Goal: Use online tool/utility: Utilize a website feature to perform a specific function

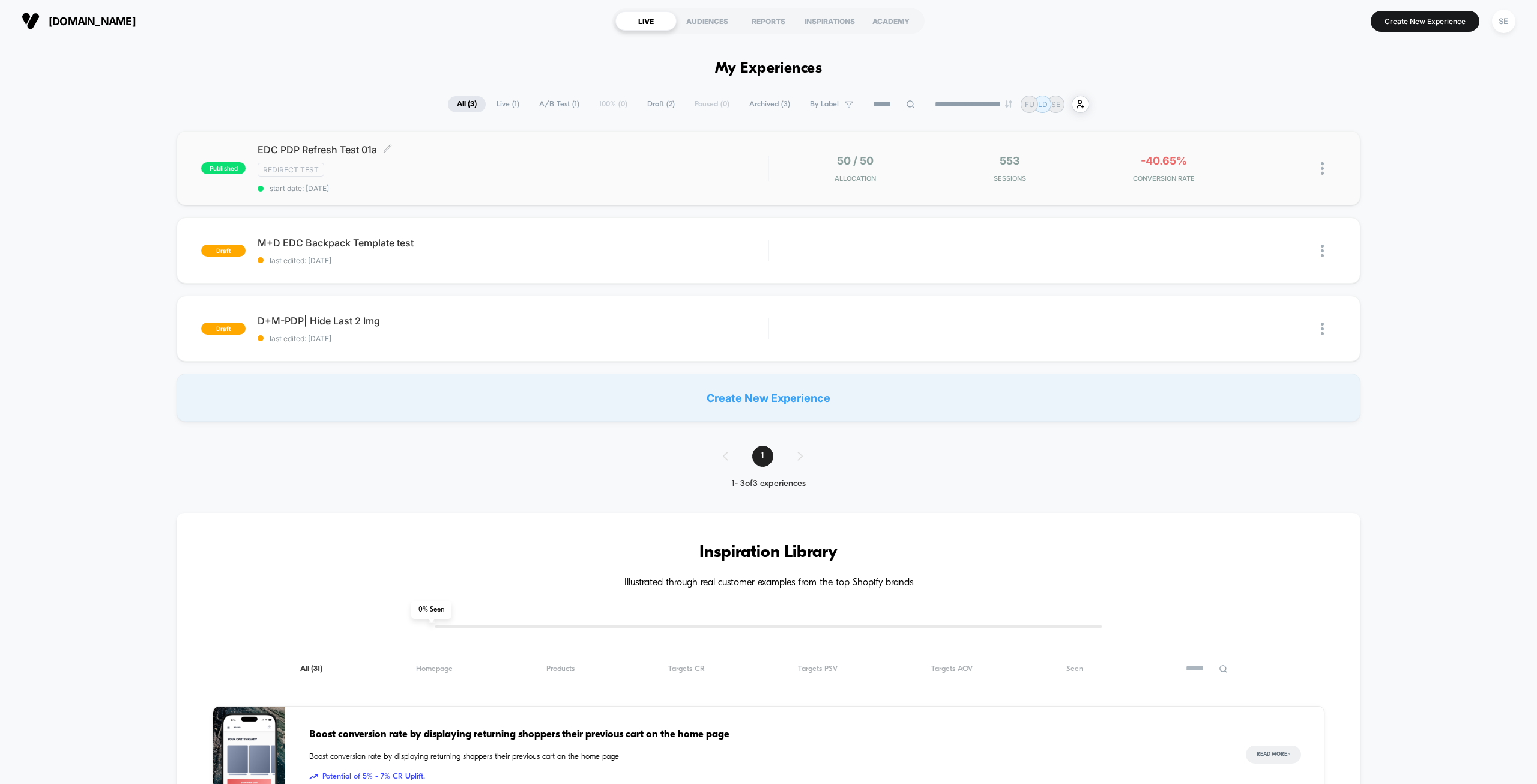
click at [597, 169] on div "Redirect Test" at bounding box center [513, 169] width 511 height 14
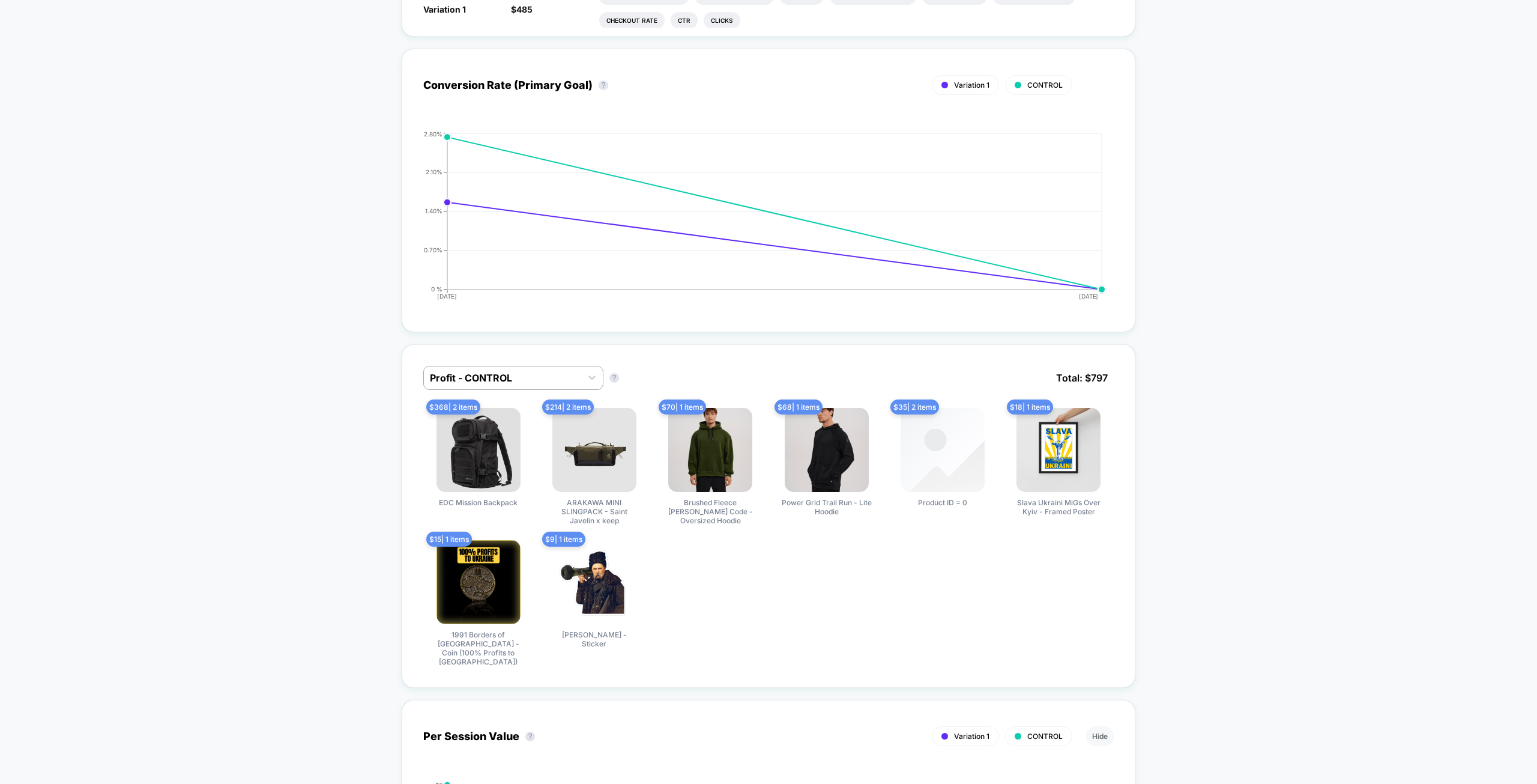
scroll to position [541, 0]
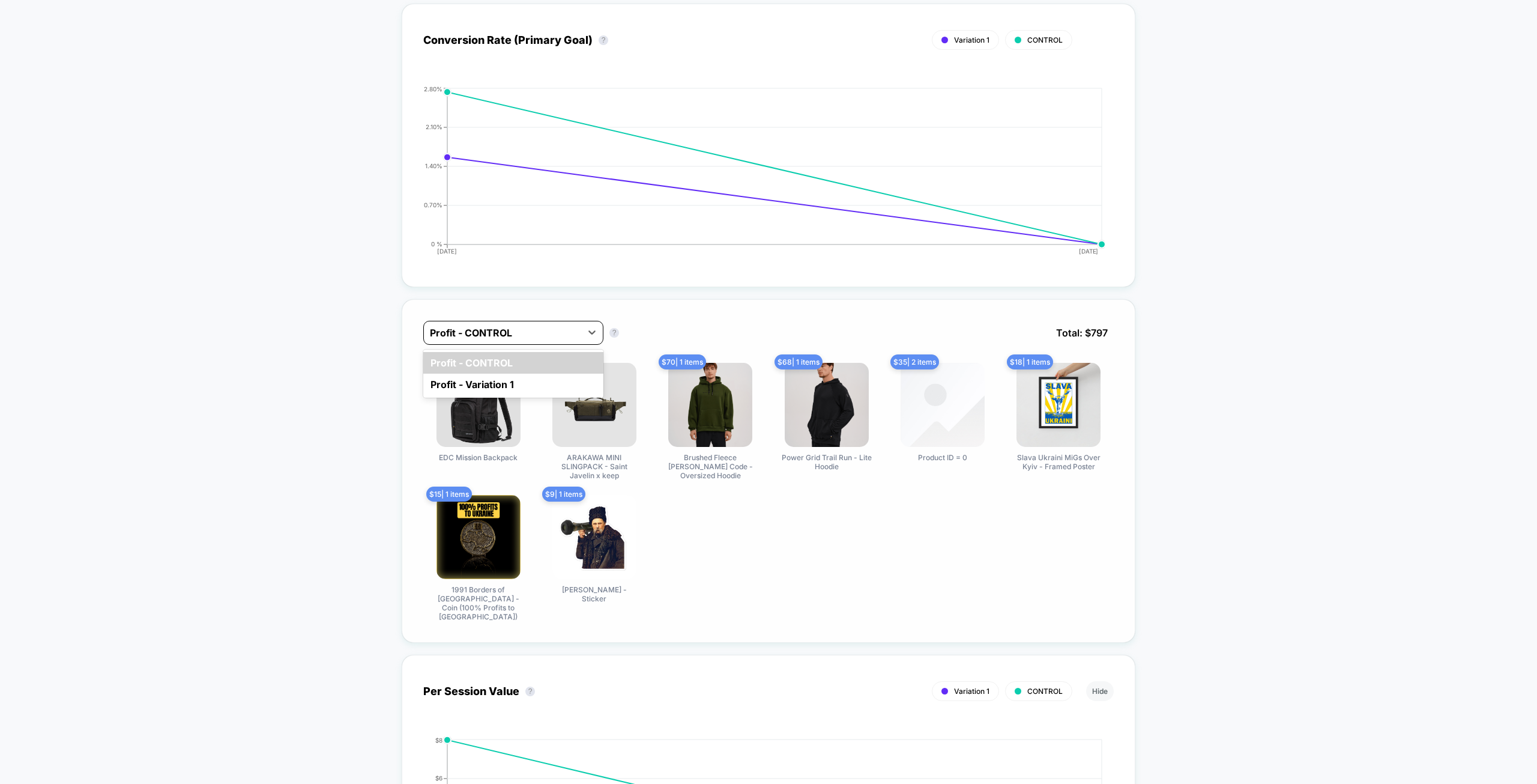
click at [539, 333] on div at bounding box center [502, 332] width 146 height 14
click at [539, 391] on div "Profit - Variation 1" at bounding box center [514, 384] width 180 height 22
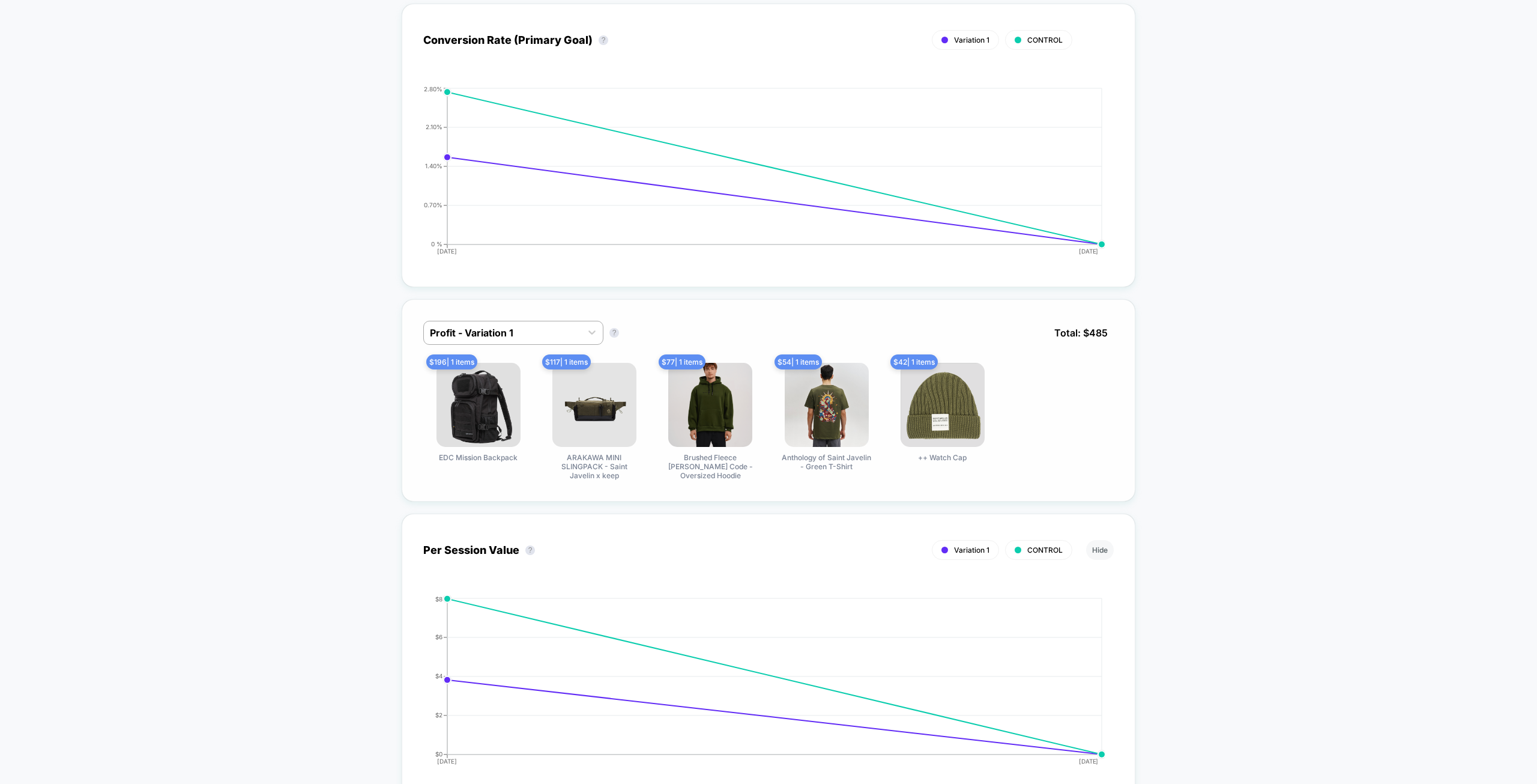
click at [547, 315] on div "Profit - Variation 1 Profit - Variation 1 ? Total: $ 485 $ 196 | 1 items EDC Mi…" at bounding box center [769, 401] width 734 height 203
click at [546, 326] on div at bounding box center [502, 332] width 146 height 14
click at [541, 362] on div "Profit - CONTROL" at bounding box center [514, 362] width 180 height 22
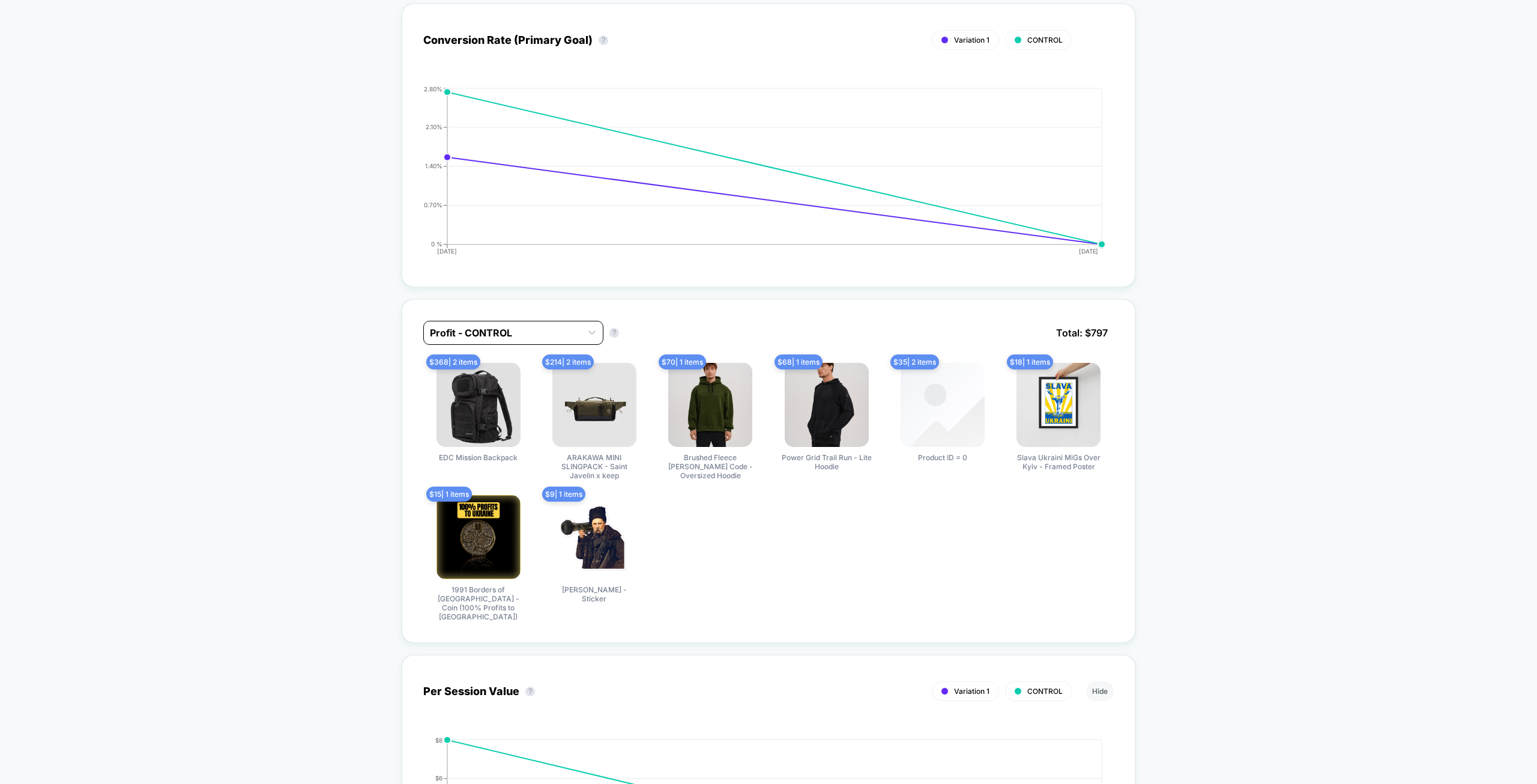
click at [561, 326] on div at bounding box center [502, 332] width 146 height 14
click at [567, 377] on div "Profit - Variation 1" at bounding box center [514, 384] width 180 height 22
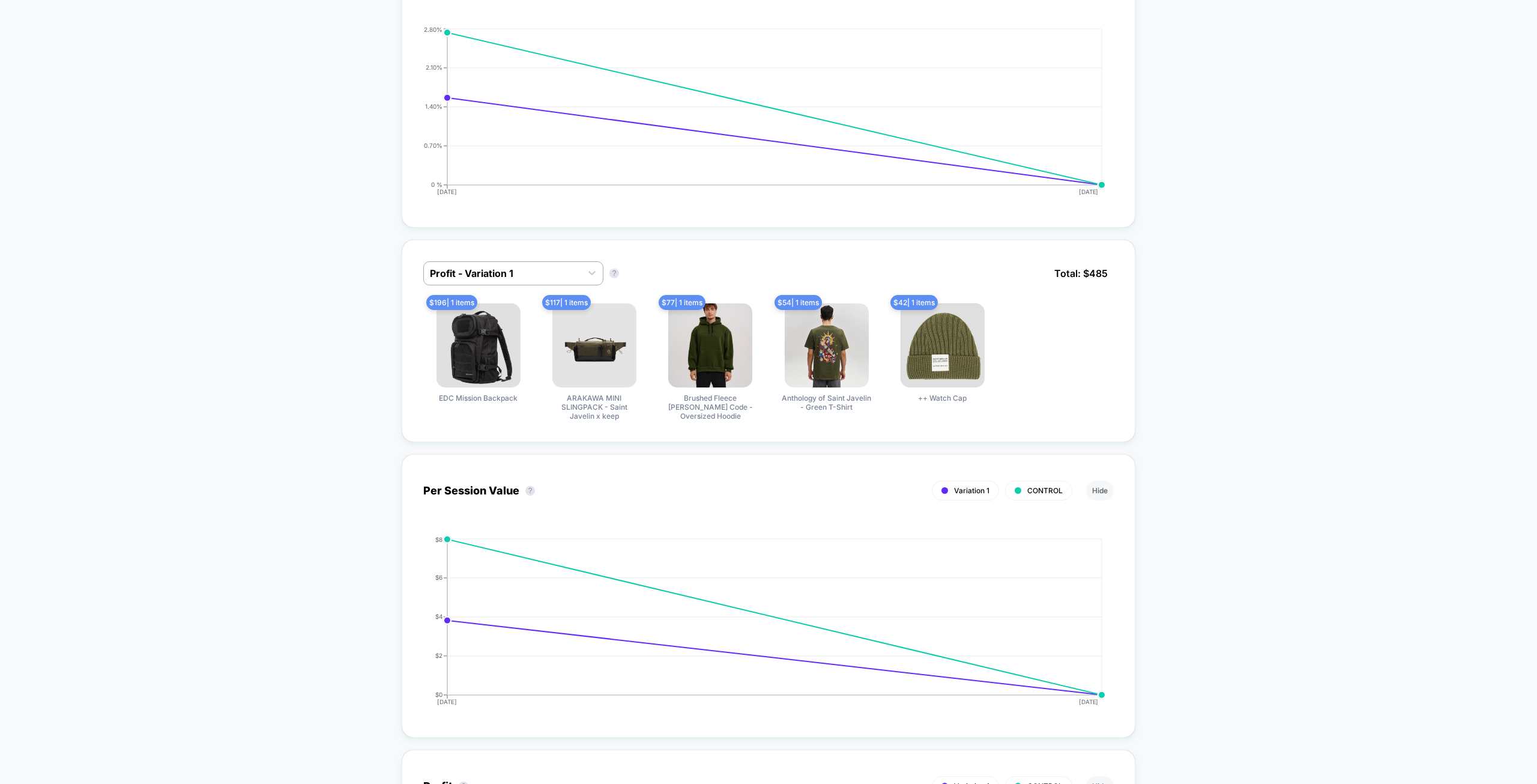
scroll to position [0, 0]
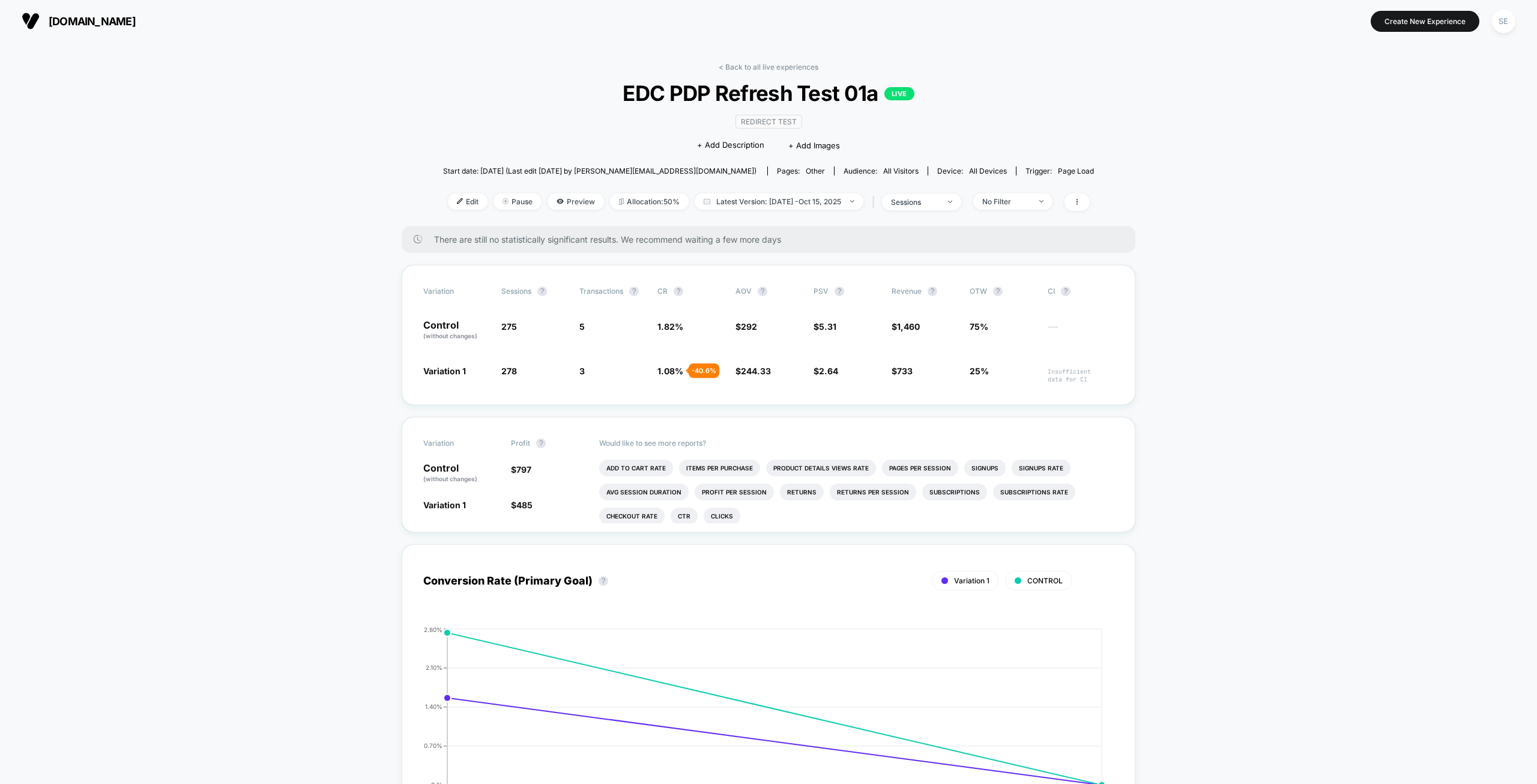
drag, startPoint x: 1283, startPoint y: 571, endPoint x: 1270, endPoint y: 227, distance: 344.2
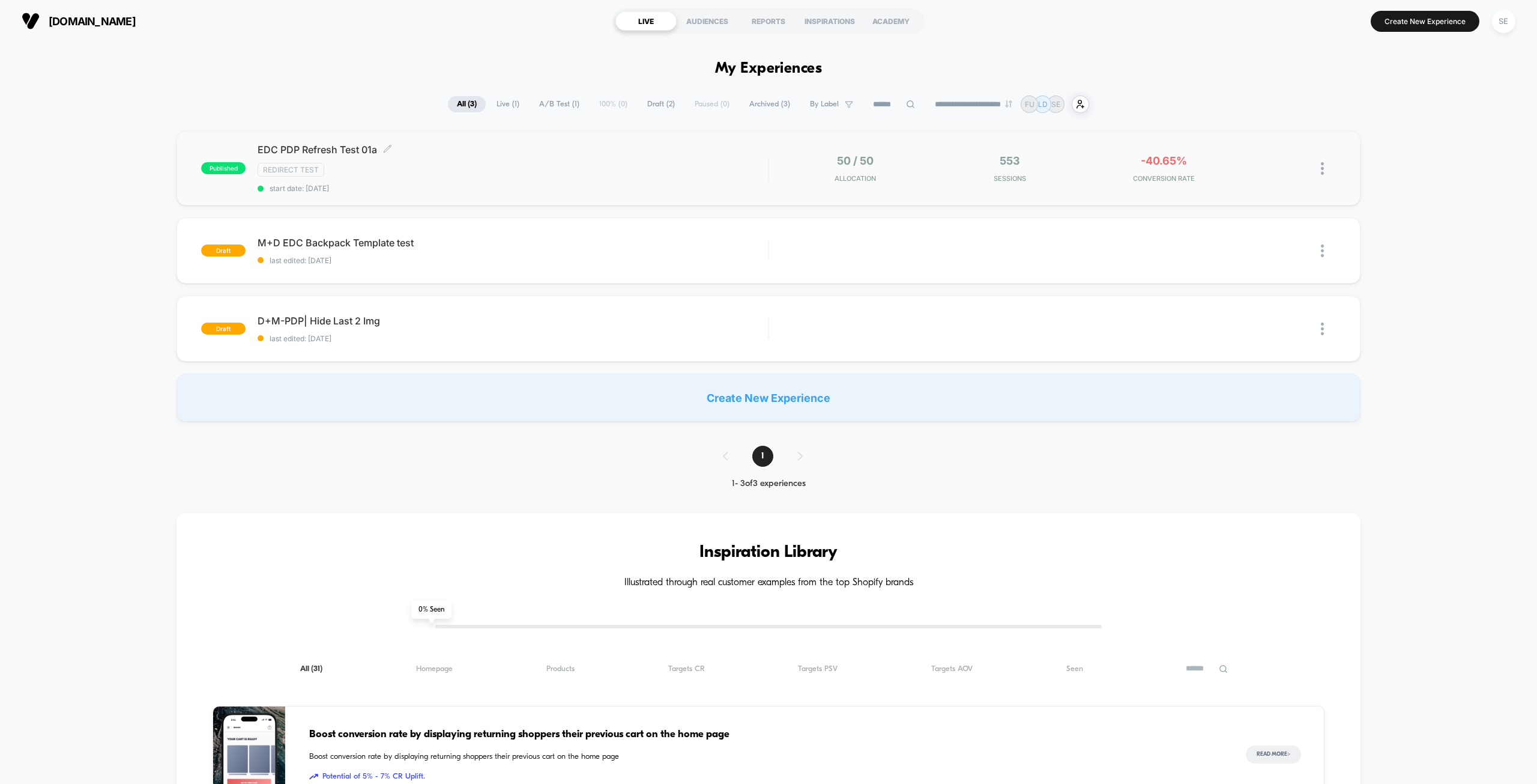
click at [576, 169] on div "Redirect Test" at bounding box center [513, 169] width 511 height 14
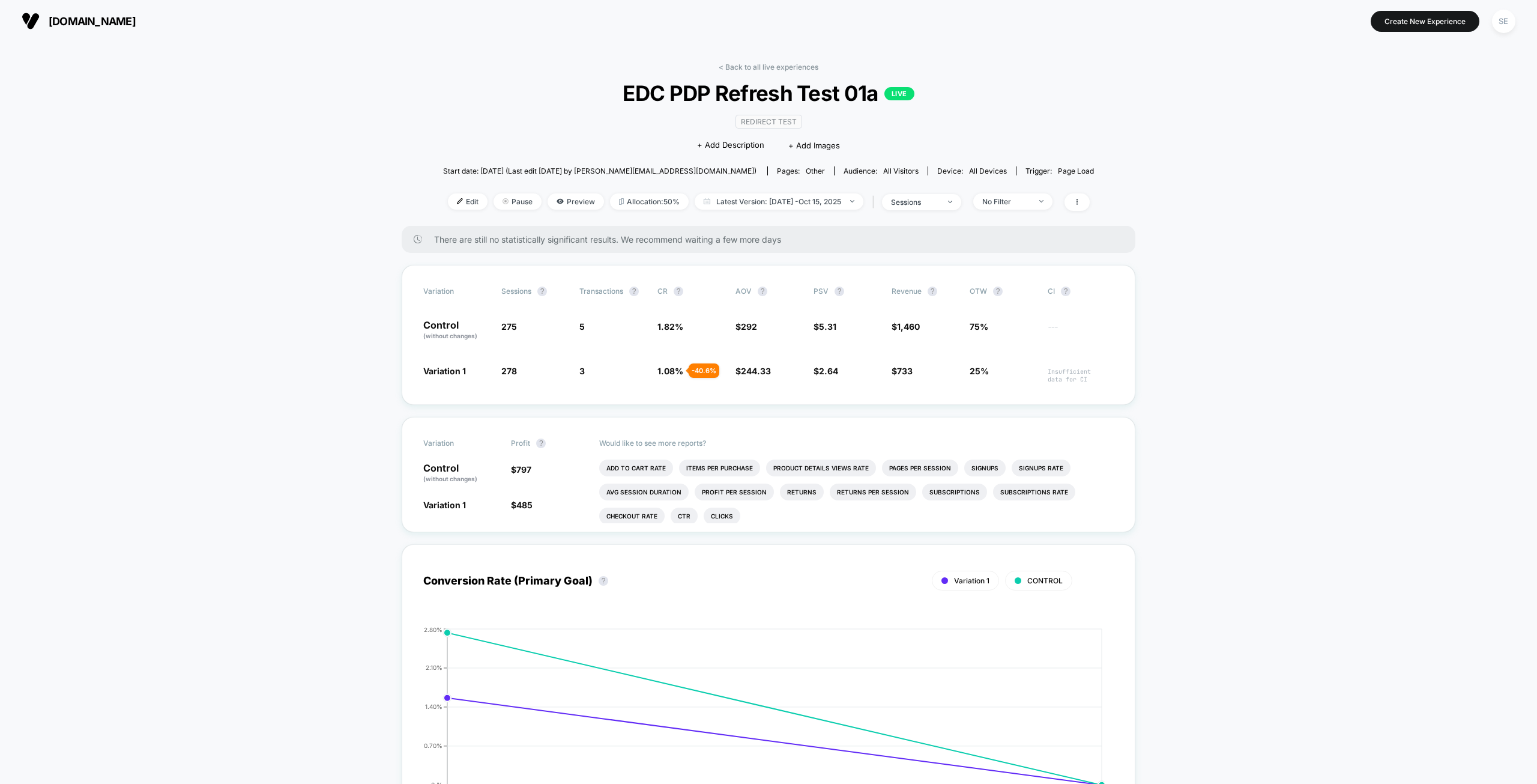
click at [884, 169] on span "All Visitors" at bounding box center [901, 171] width 36 height 9
click at [884, 173] on span "All Visitors" at bounding box center [901, 171] width 36 height 9
click at [844, 167] on div "Audience: All Visitors" at bounding box center [882, 171] width 75 height 9
click at [884, 169] on span "All Visitors" at bounding box center [901, 171] width 36 height 9
click at [457, 198] on img at bounding box center [460, 201] width 6 height 6
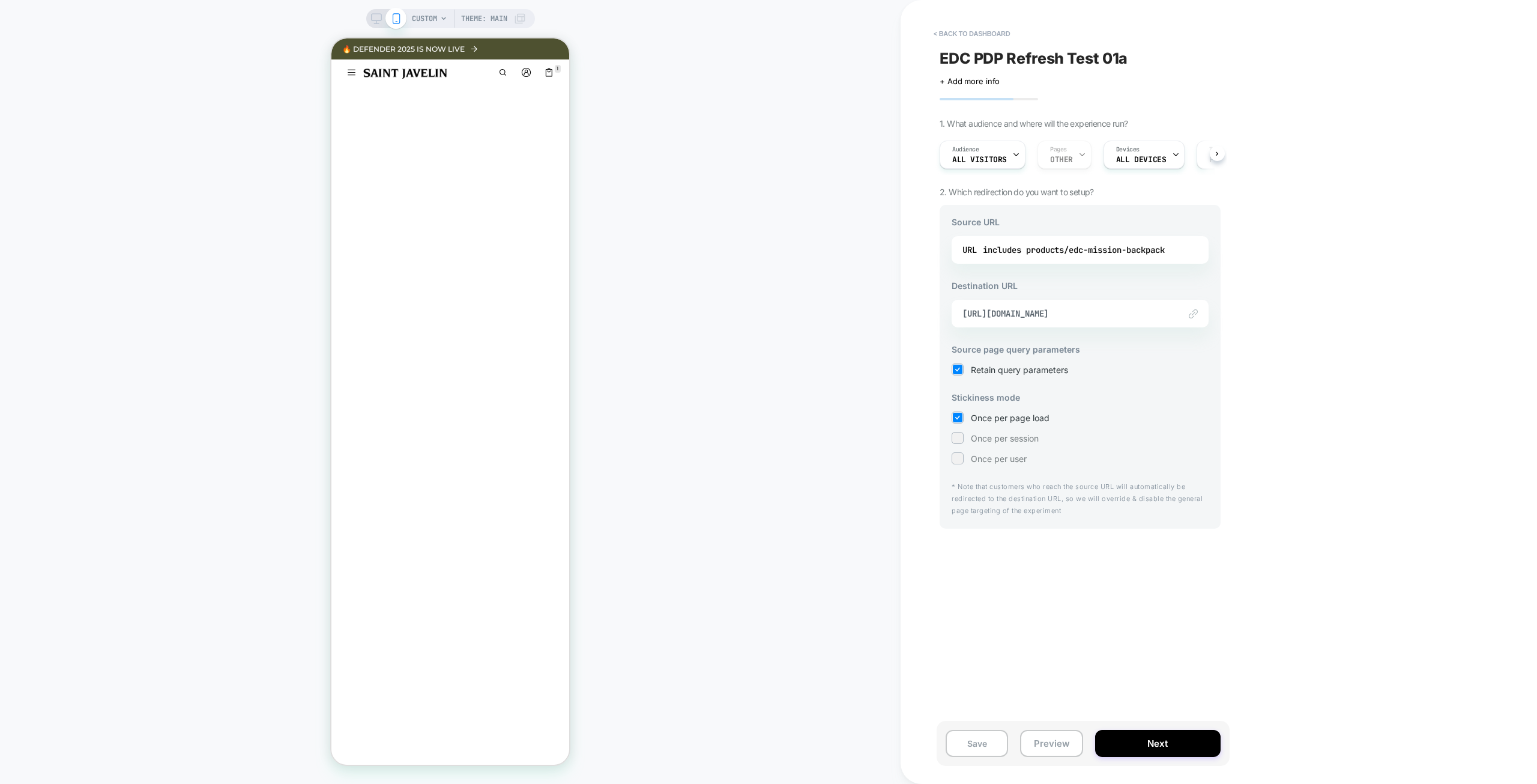
click at [994, 156] on span "All Visitors" at bounding box center [979, 160] width 54 height 8
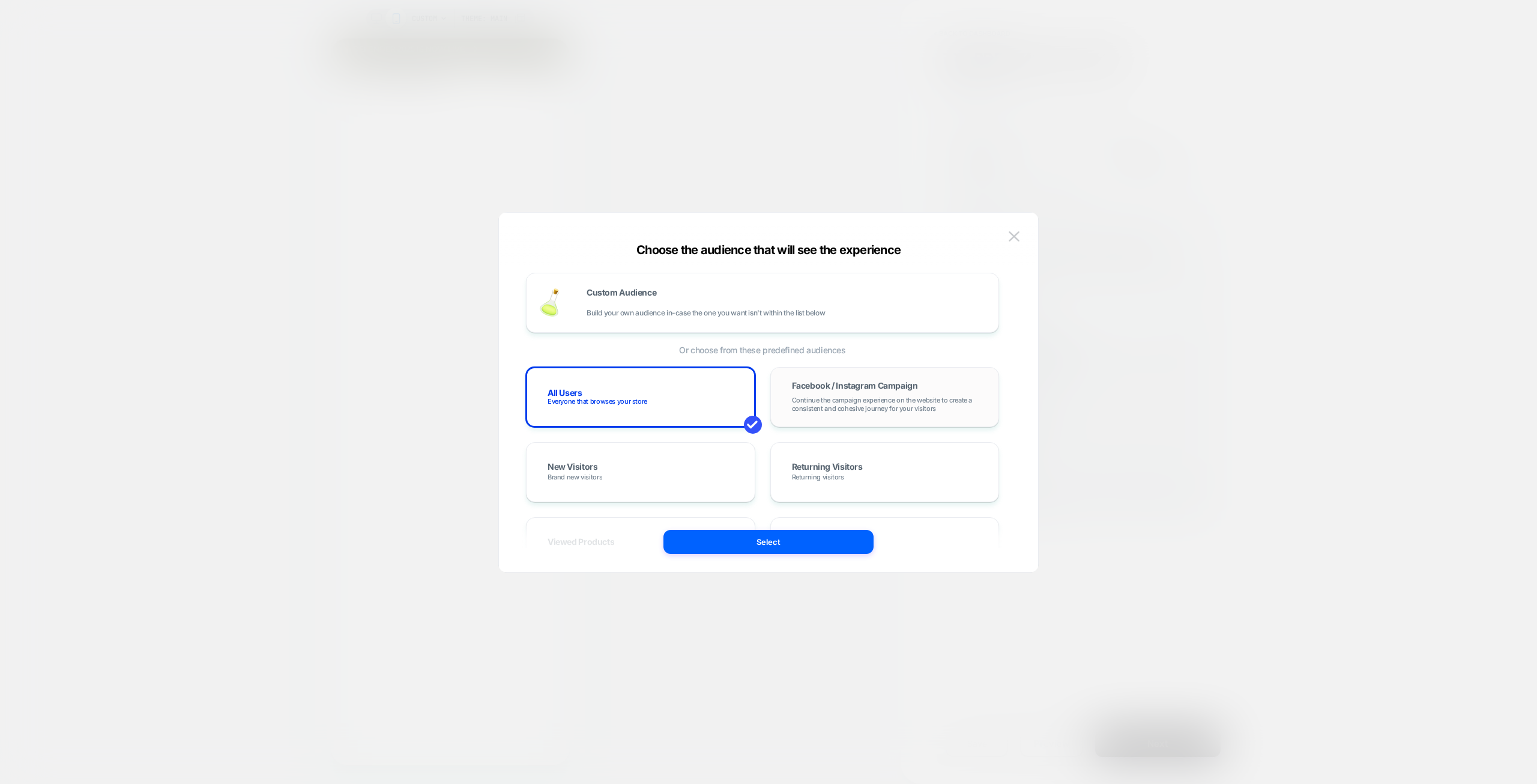
click at [914, 421] on div "Facebook / Instagram Campaign Continue the campaign experience on the website t…" at bounding box center [885, 397] width 229 height 60
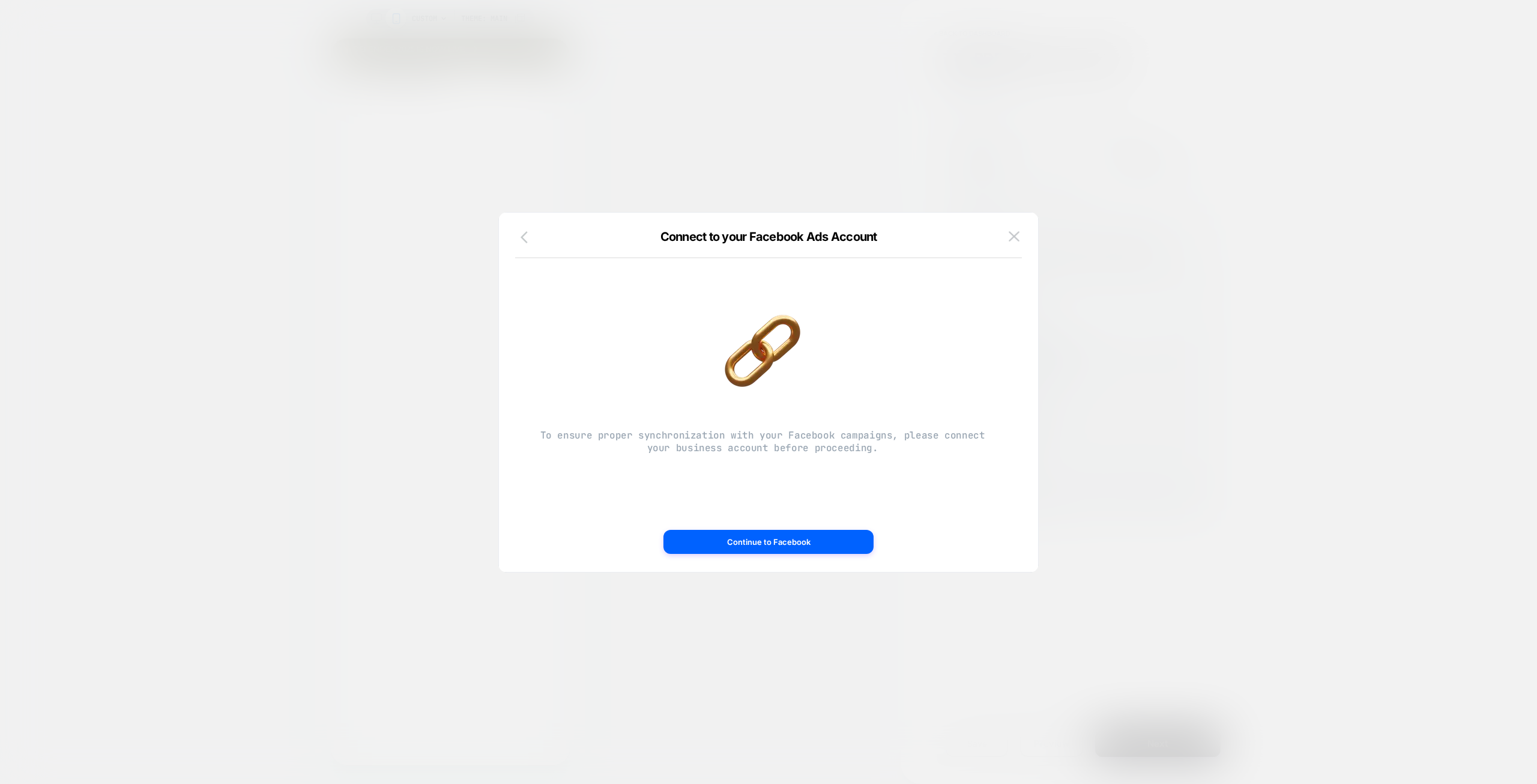
click at [521, 238] on icon "button" at bounding box center [528, 237] width 14 height 14
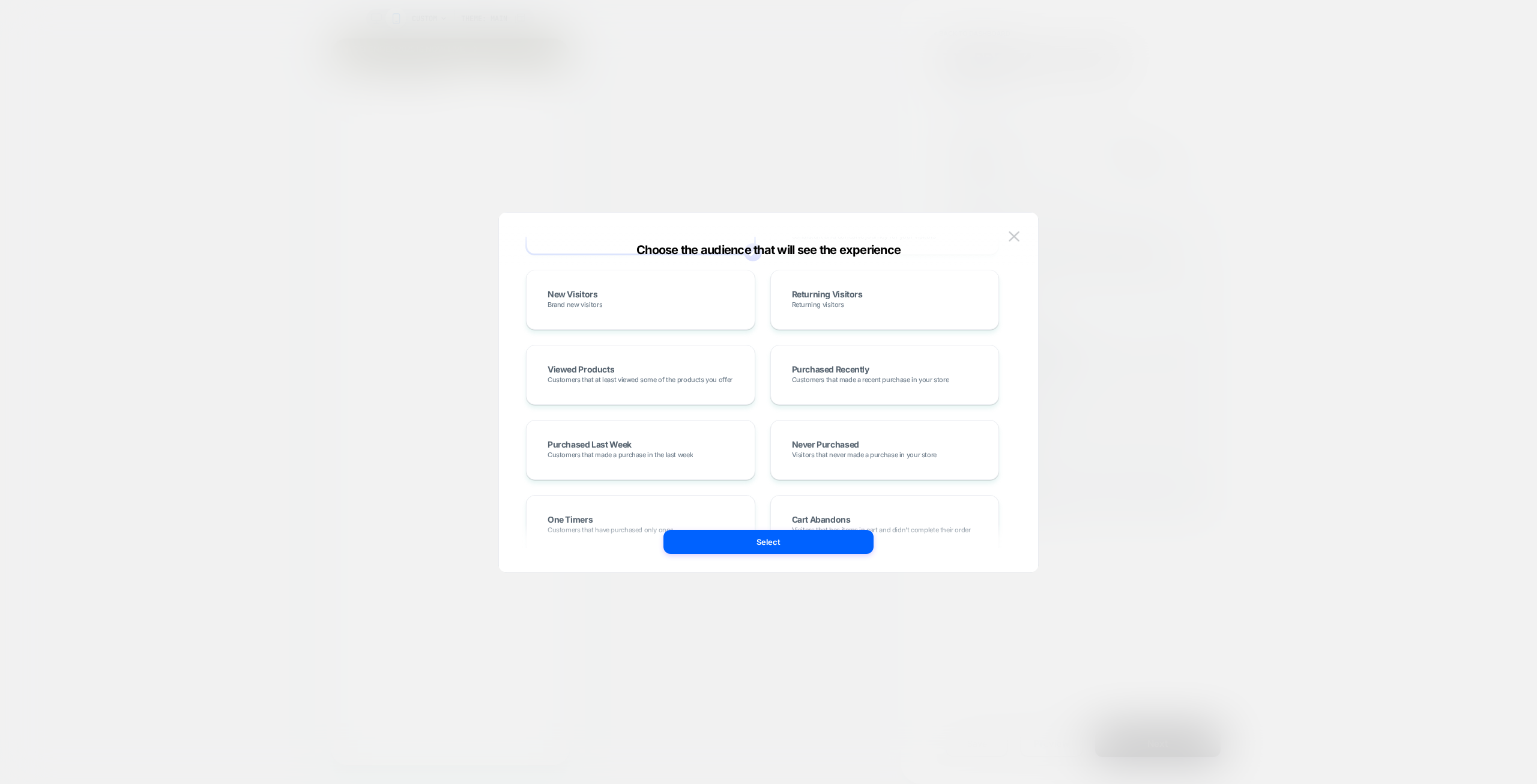
scroll to position [180, 0]
click at [1009, 239] on img at bounding box center [1015, 236] width 11 height 10
